Goal: Task Accomplishment & Management: Manage account settings

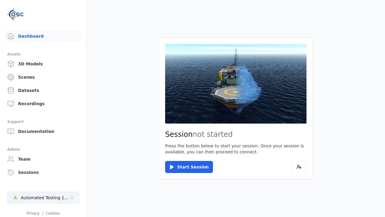
click at [43, 197] on div "Automated Testing 1 - Playwright" at bounding box center [45, 197] width 49 height 6
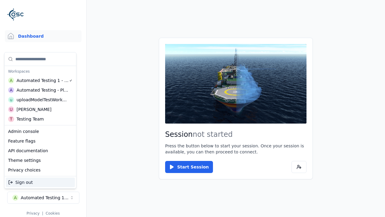
click at [40, 90] on div "Automated Testing - Playwright" at bounding box center [43, 90] width 52 height 6
click at [193, 108] on html "Support Dashboard Assets 3D Models Scenes Datasets Recordings Support Documenta…" at bounding box center [192, 108] width 385 height 217
click at [43, 77] on link "Scenes" at bounding box center [43, 77] width 77 height 12
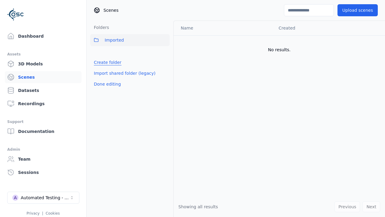
click at [107, 62] on link "Create folder" at bounding box center [108, 62] width 28 height 6
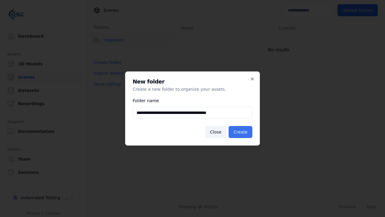
type input "**********"
click at [240, 132] on button "Create" at bounding box center [241, 132] width 24 height 12
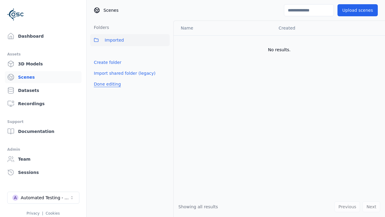
click at [107, 89] on button "Done editing" at bounding box center [107, 84] width 34 height 11
click at [102, 79] on button "Done editing" at bounding box center [107, 84] width 34 height 11
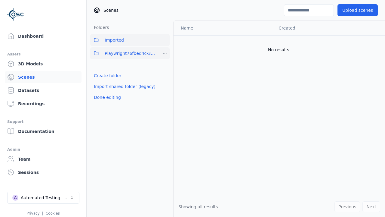
click at [165, 53] on html "Support Dashboard Assets 3D Models Scenes Datasets Recordings Support Documenta…" at bounding box center [192, 108] width 385 height 217
click at [165, 85] on div "Rename" at bounding box center [165, 85] width 40 height 10
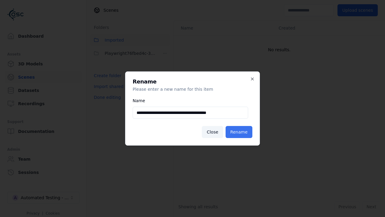
click at [190, 113] on input "**********" at bounding box center [191, 113] width 116 height 12
type input "**********"
click at [239, 132] on button "Rename" at bounding box center [239, 132] width 27 height 12
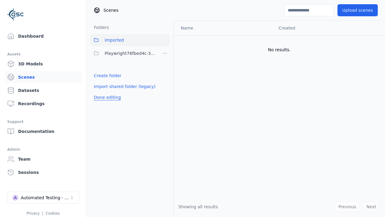
click at [107, 97] on button "Done editing" at bounding box center [107, 97] width 34 height 11
click at [102, 92] on button "Done editing" at bounding box center [107, 97] width 34 height 11
click at [165, 53] on html "Support Dashboard Assets 3D Models Scenes Datasets Recordings Support Documenta…" at bounding box center [192, 108] width 385 height 217
click at [165, 94] on div "Delete" at bounding box center [165, 95] width 40 height 10
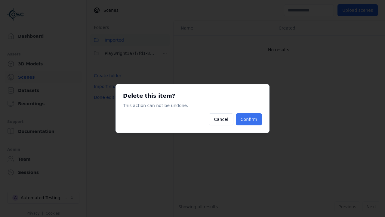
click at [249, 119] on button "Confirm" at bounding box center [249, 119] width 26 height 12
